Goal: Find specific page/section: Find specific page/section

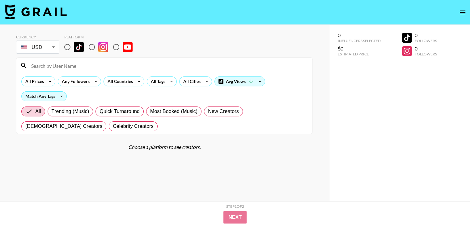
click at [91, 49] on input "radio" at bounding box center [91, 46] width 13 height 13
radio input "true"
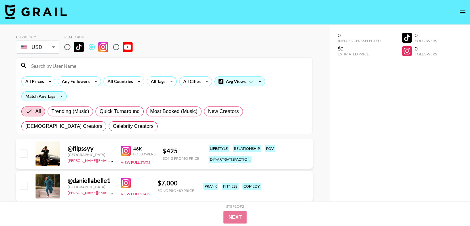
click at [76, 65] on input at bounding box center [168, 66] width 281 height 10
paste input "lucyjanewood"
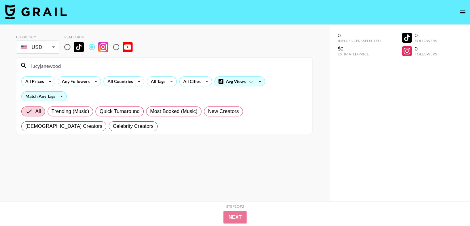
click at [87, 67] on input "lucyjanewood" at bounding box center [168, 66] width 281 height 10
paste input "calliethorpe"
click at [89, 61] on input "calliethorpe" at bounding box center [168, 66] width 281 height 10
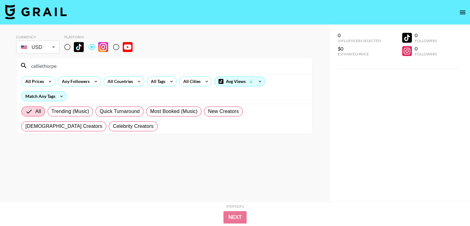
click at [89, 61] on input "calliethorpe" at bounding box center [168, 66] width 281 height 10
paste input "hloeincurve_"
click at [89, 67] on input "chloeincurve_" at bounding box center [168, 66] width 281 height 10
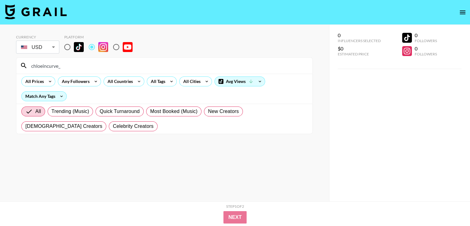
click at [89, 67] on input "chloeincurve_" at bounding box center [168, 66] width 281 height 10
paste input "allwhitehouse"
type input "allwhitehouse"
